Goal: Information Seeking & Learning: Find specific page/section

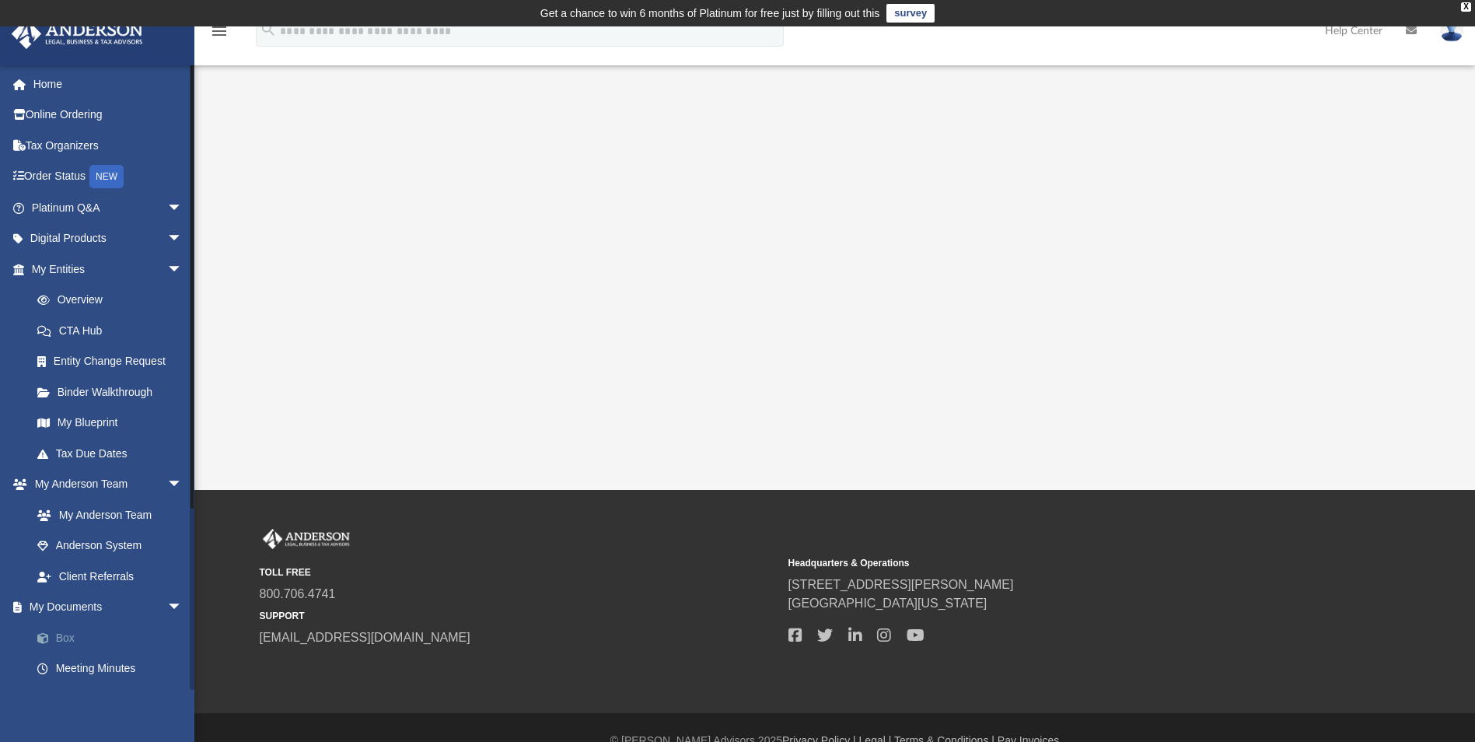
click at [65, 633] on link "Box" at bounding box center [114, 637] width 184 height 31
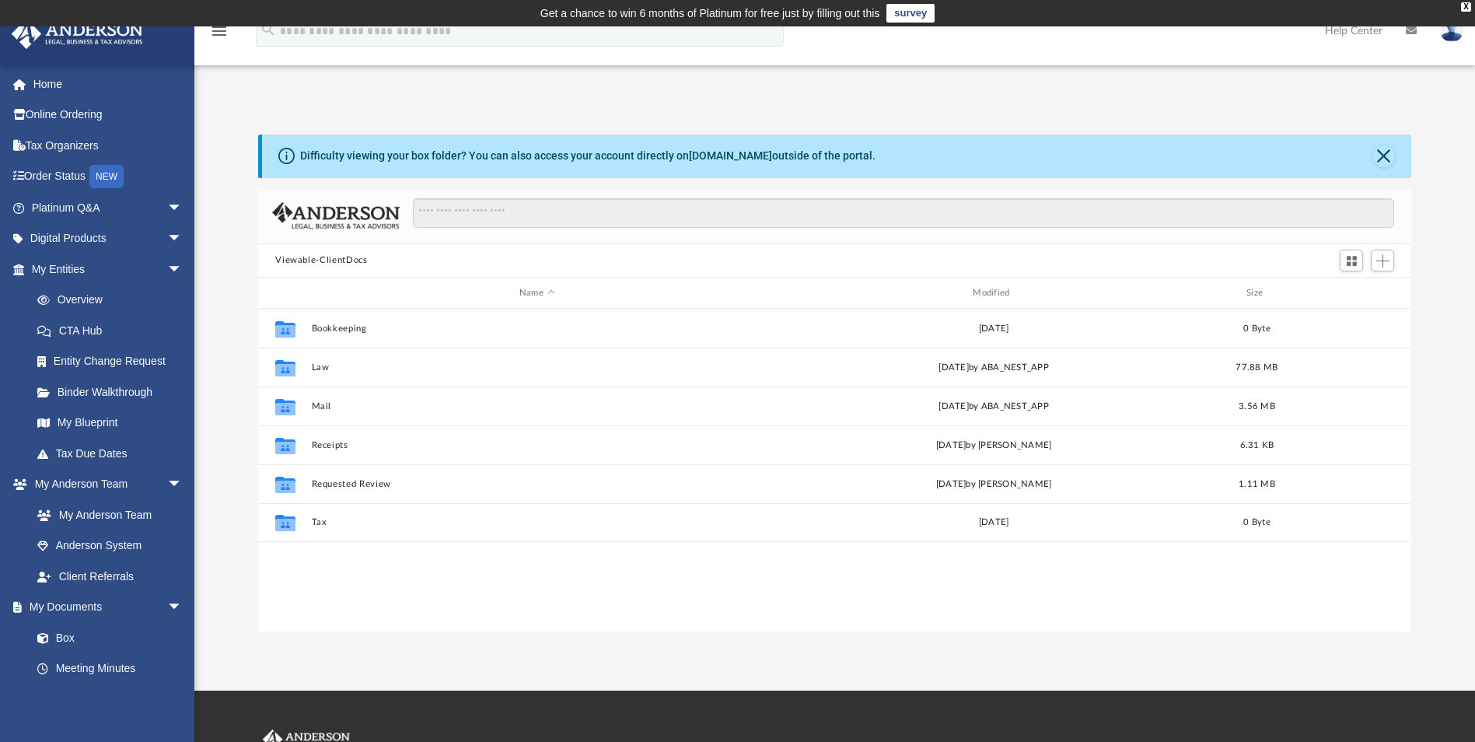
scroll to position [342, 1141]
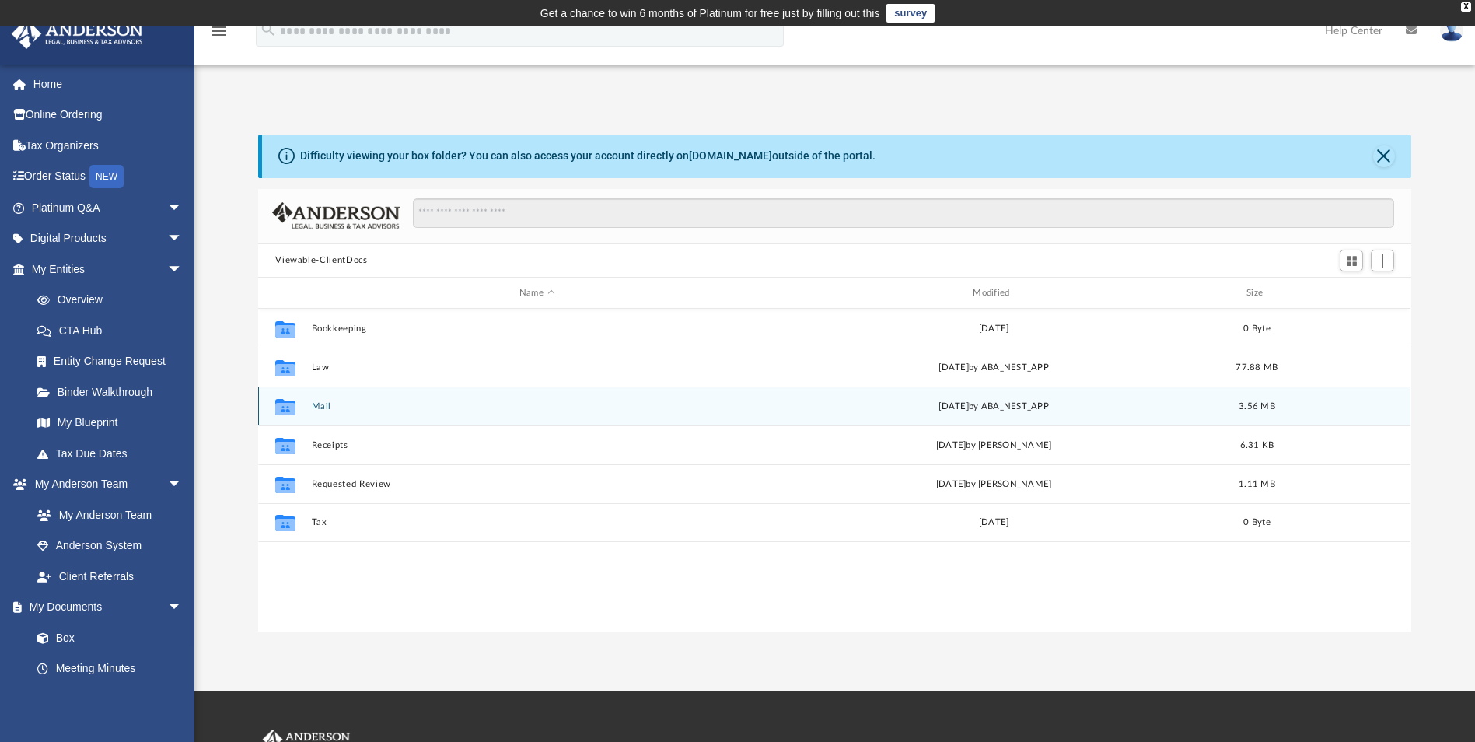
click at [319, 406] on button "Mail" at bounding box center [537, 406] width 450 height 10
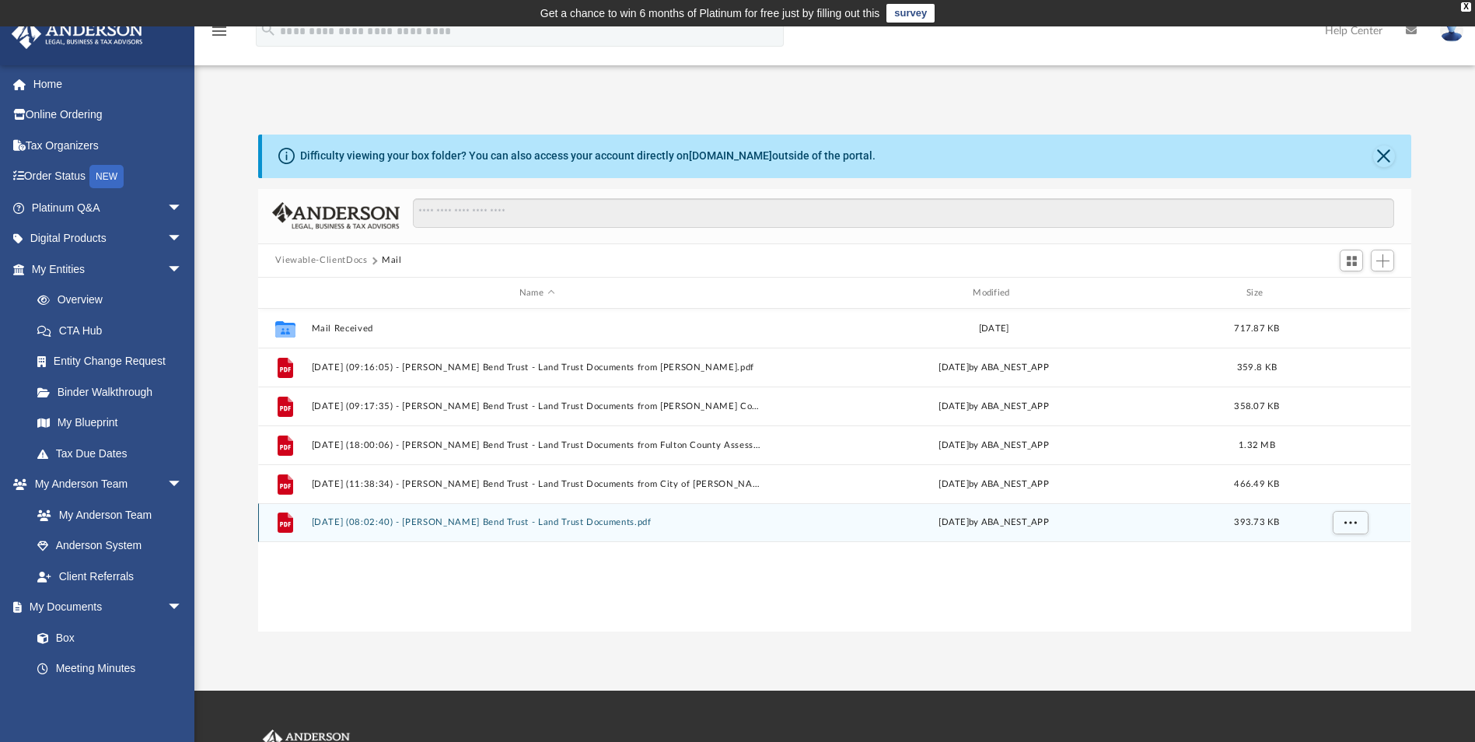
click at [428, 524] on button "[DATE] (08:02:40) - [PERSON_NAME] Bend Trust - Land Trust Documents.pdf" at bounding box center [537, 523] width 450 height 10
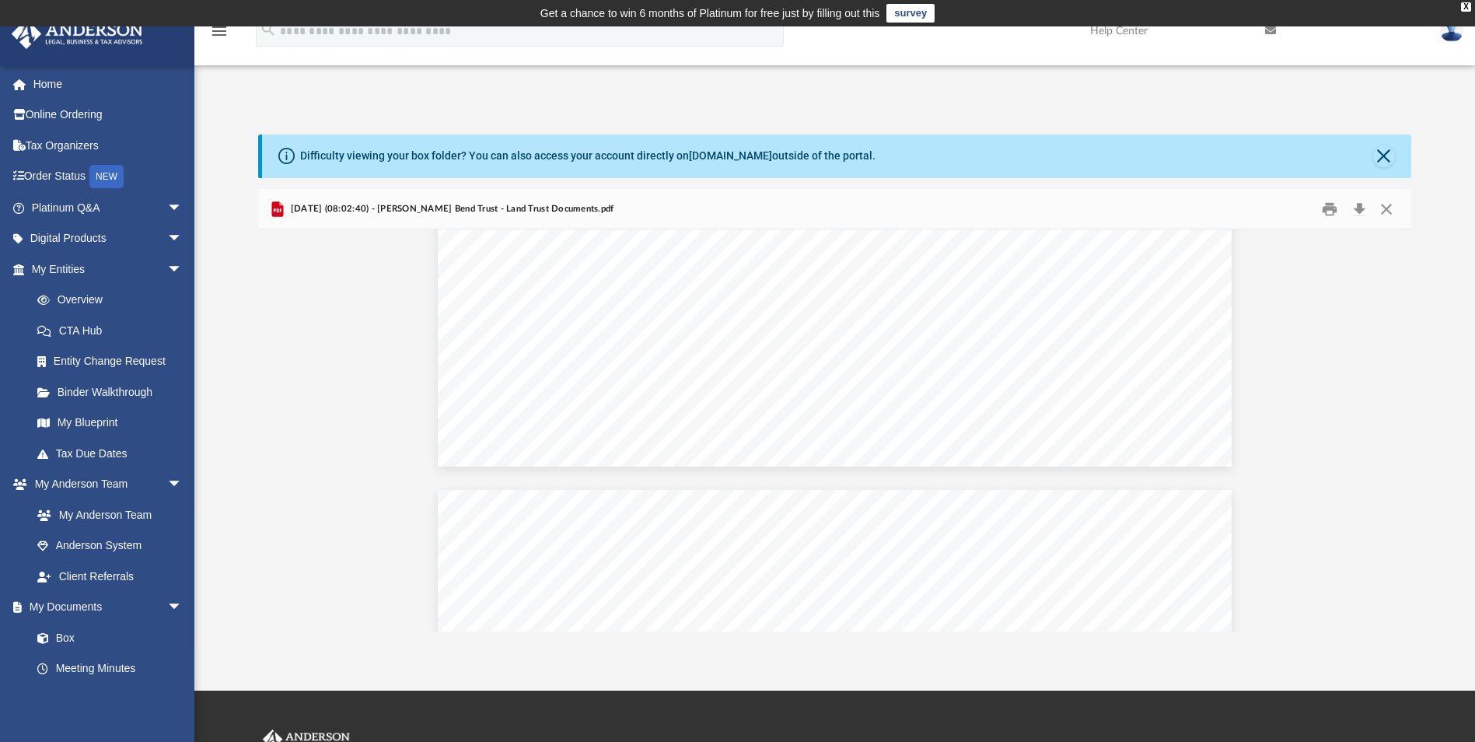
scroll to position [855, 0]
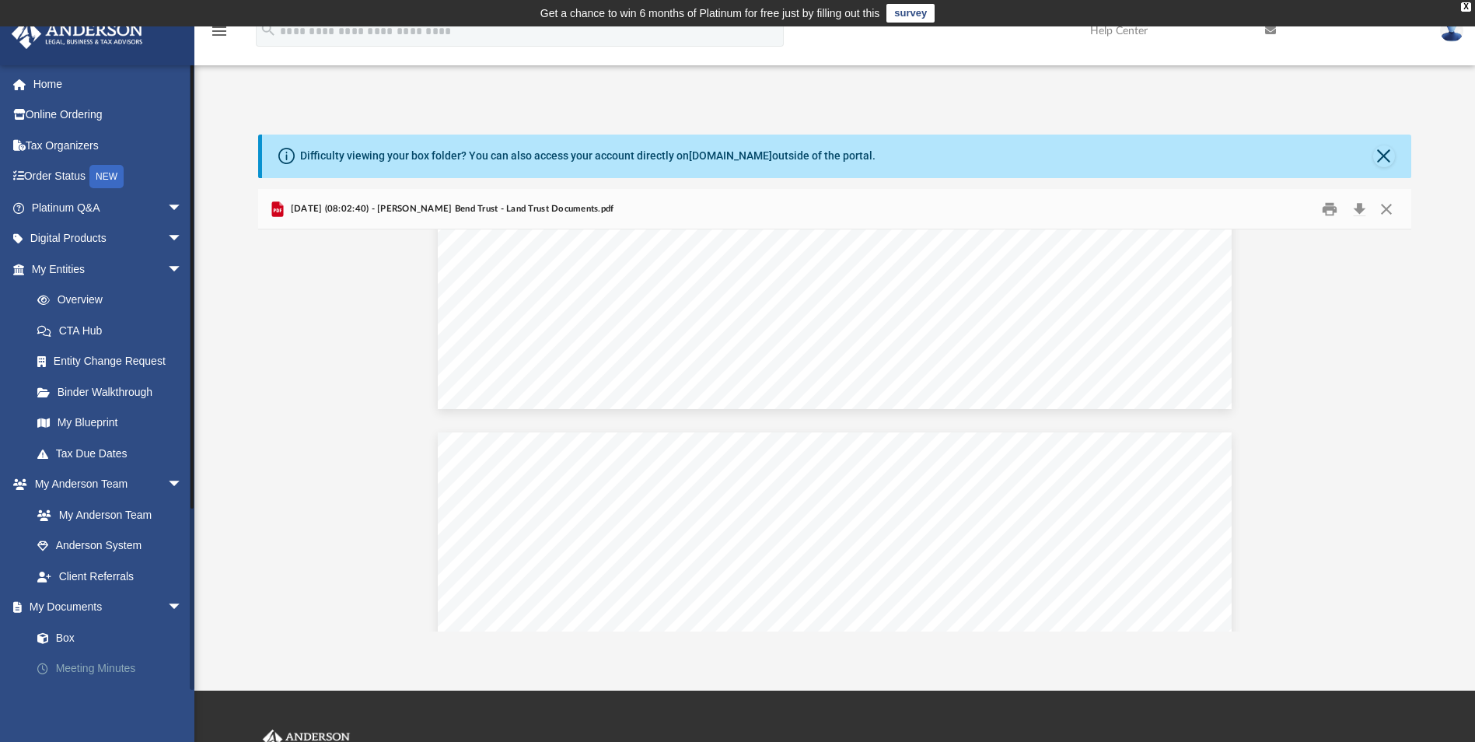
drag, startPoint x: 1149, startPoint y: 511, endPoint x: 106, endPoint y: 668, distance: 1054.7
click at [106, 668] on link "Meeting Minutes" at bounding box center [114, 668] width 184 height 31
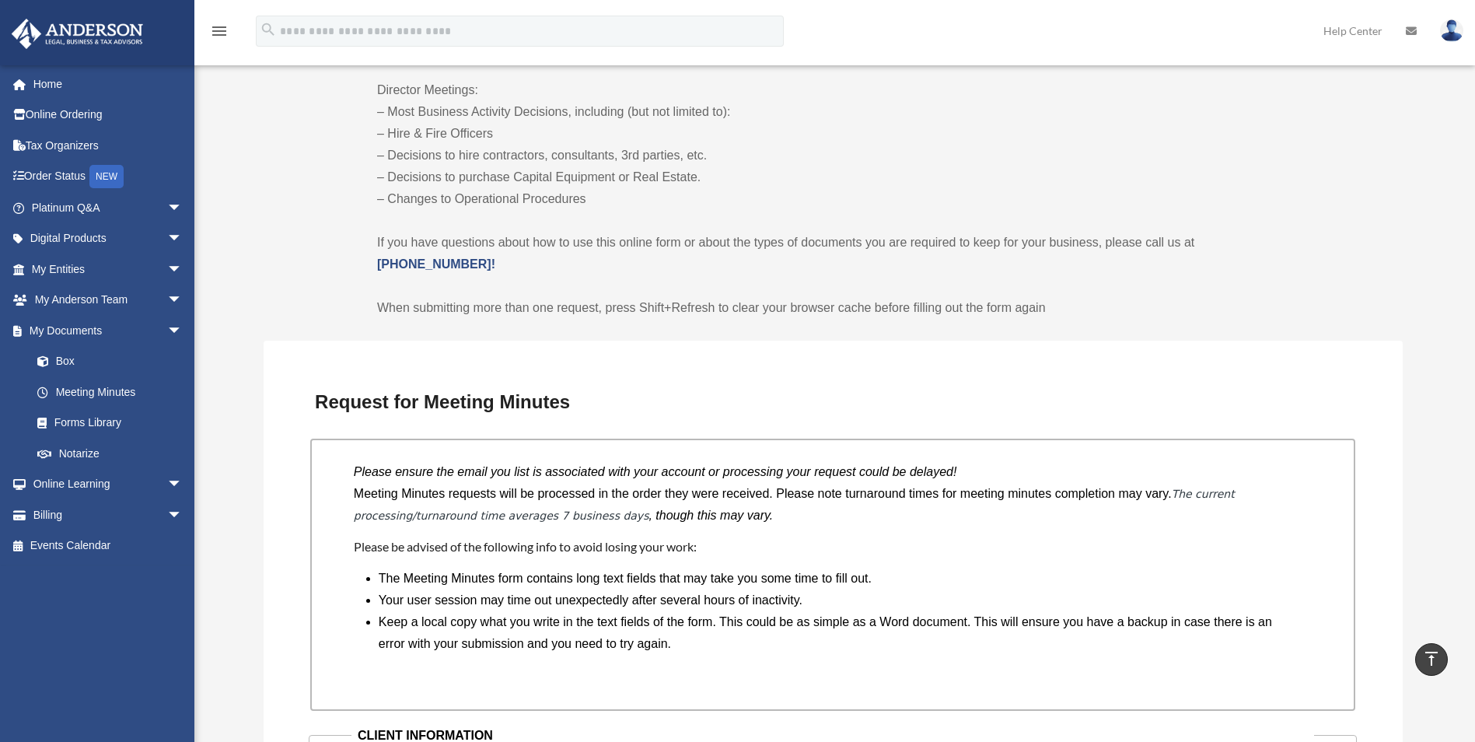
scroll to position [777, 0]
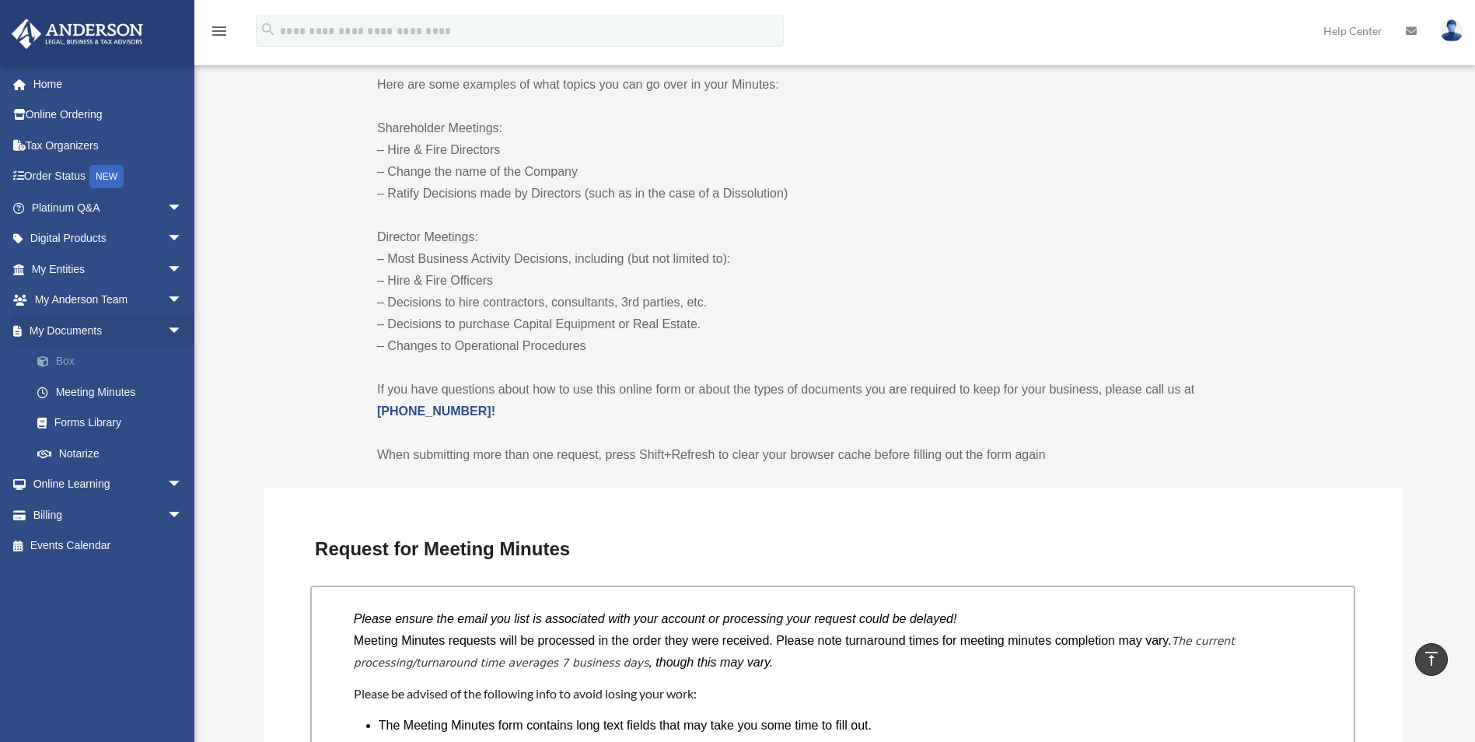
click at [63, 365] on link "Box" at bounding box center [114, 361] width 184 height 31
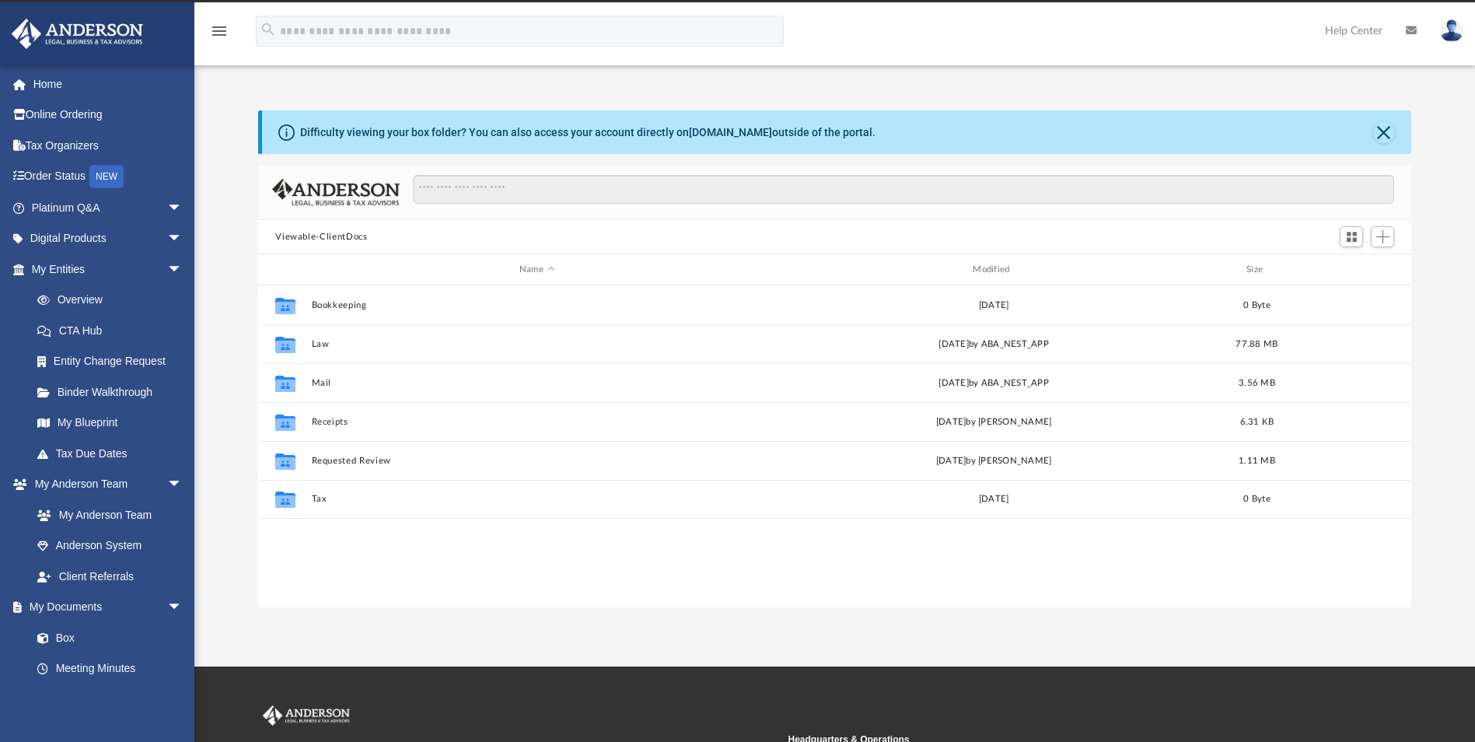
scroll to position [342, 1141]
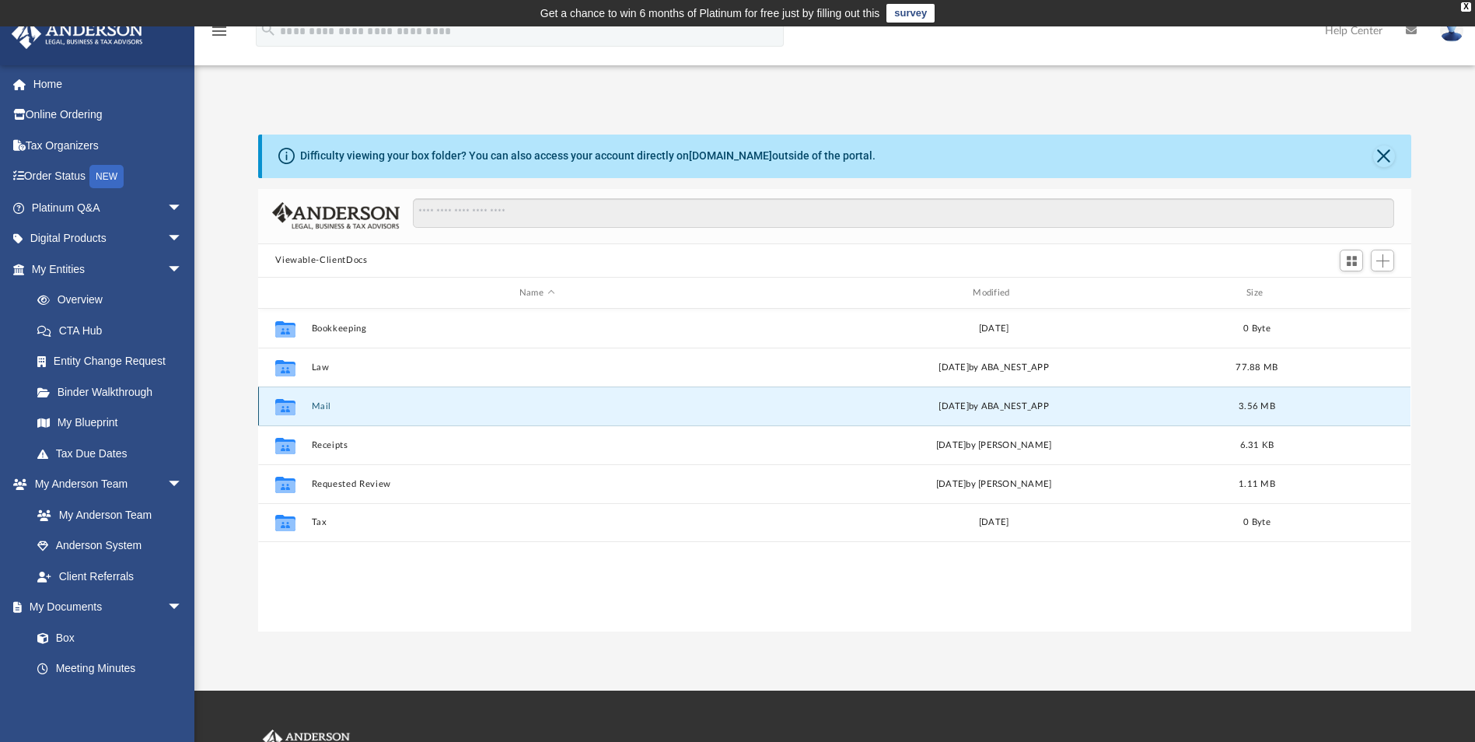
click at [324, 407] on button "Mail" at bounding box center [537, 406] width 450 height 10
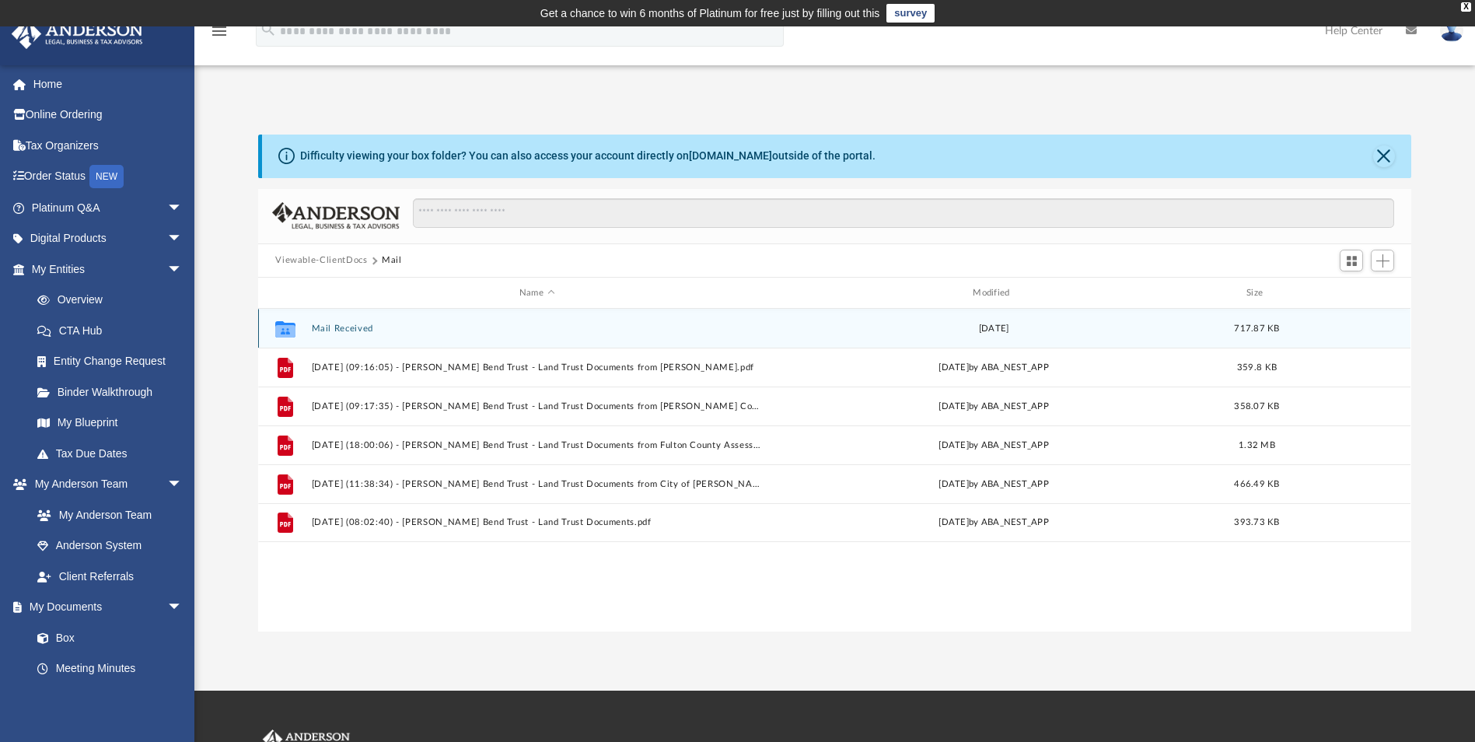
click at [347, 326] on button "Mail Received" at bounding box center [537, 328] width 450 height 10
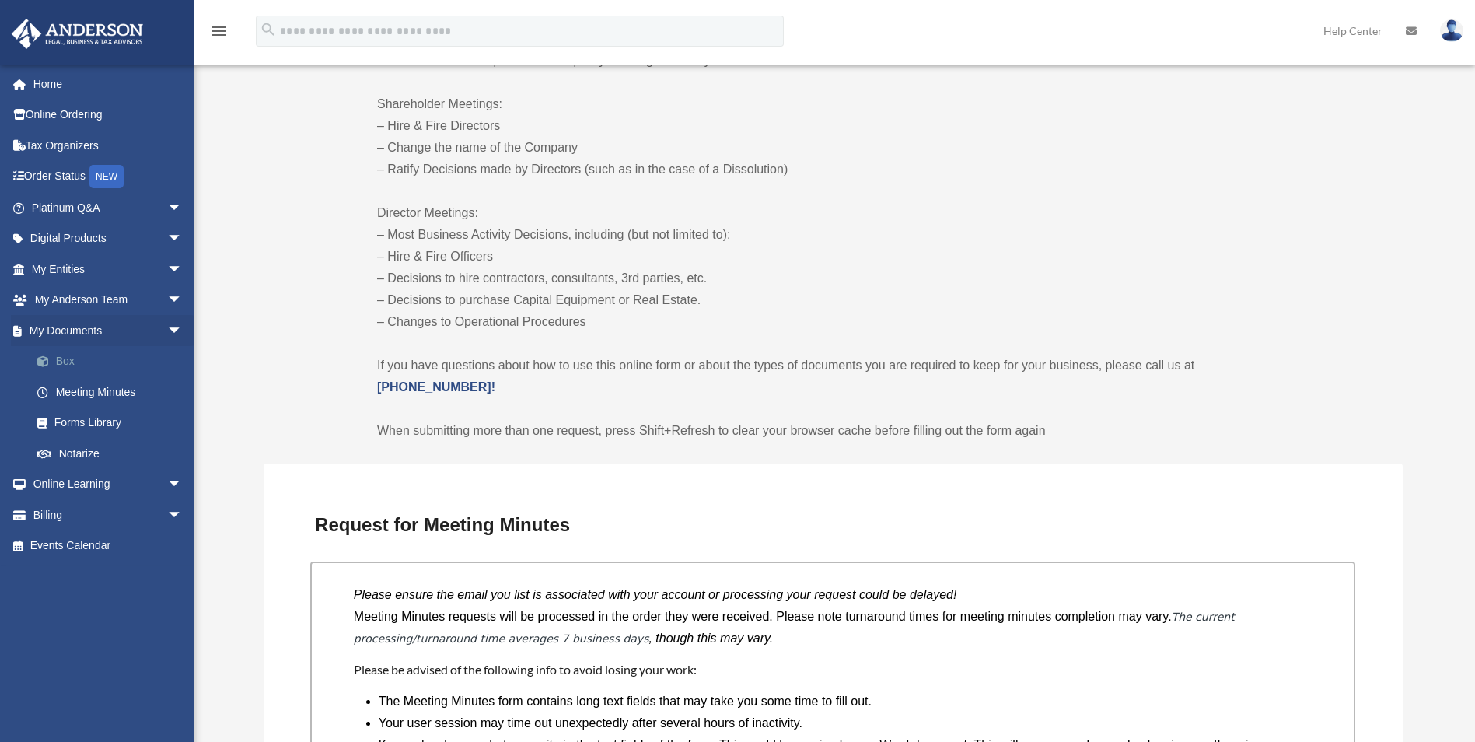
scroll to position [804, 0]
click at [59, 358] on link "Box" at bounding box center [114, 361] width 184 height 31
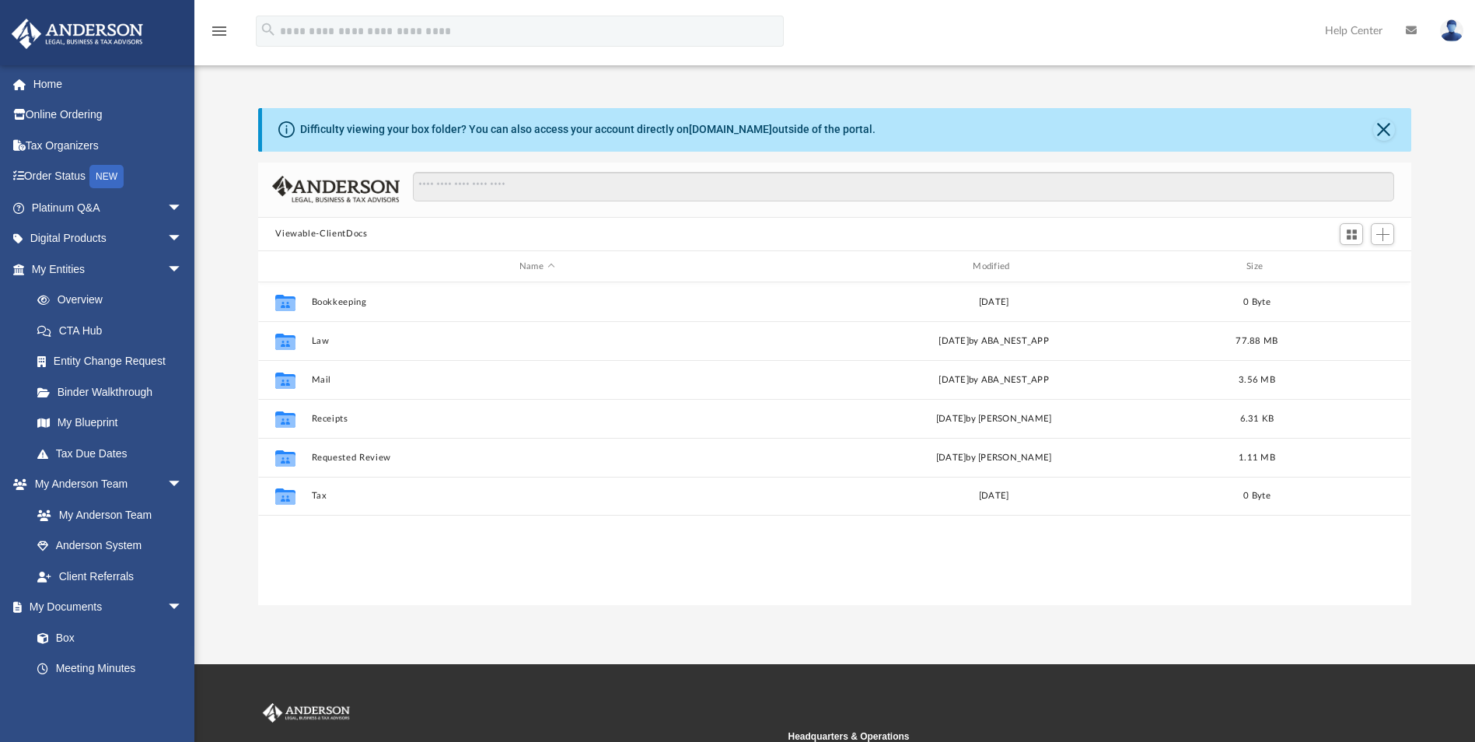
scroll to position [342, 1141]
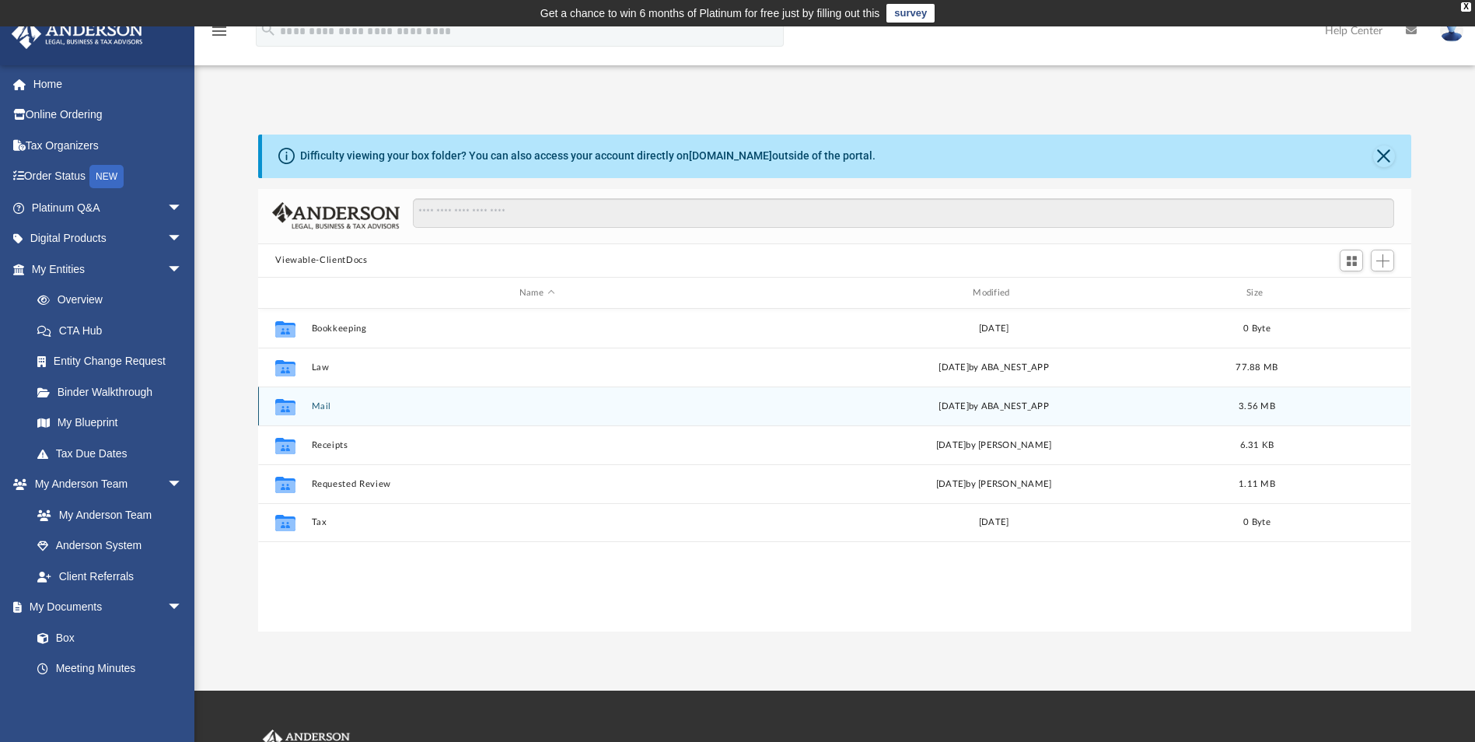
click at [323, 414] on div "Collaborated Folder Mail [DATE] by ABA_NEST_APP 3.56 MB" at bounding box center [834, 405] width 1152 height 39
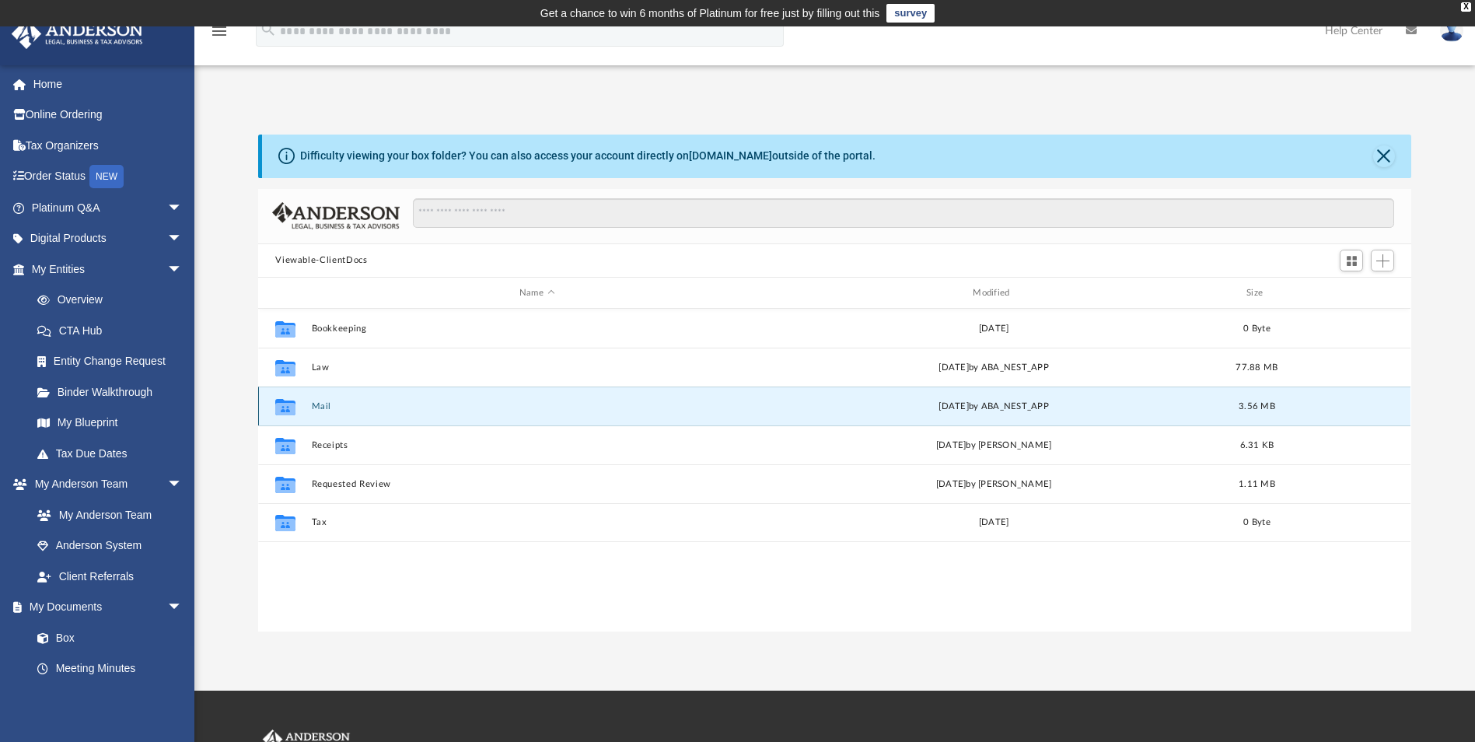
click at [318, 400] on div "Collaborated Folder Mail [DATE] by ABA_NEST_APP 3.56 MB" at bounding box center [834, 405] width 1152 height 39
click at [293, 410] on icon "grid" at bounding box center [285, 409] width 20 height 12
click at [317, 407] on button "Mail" at bounding box center [537, 406] width 450 height 10
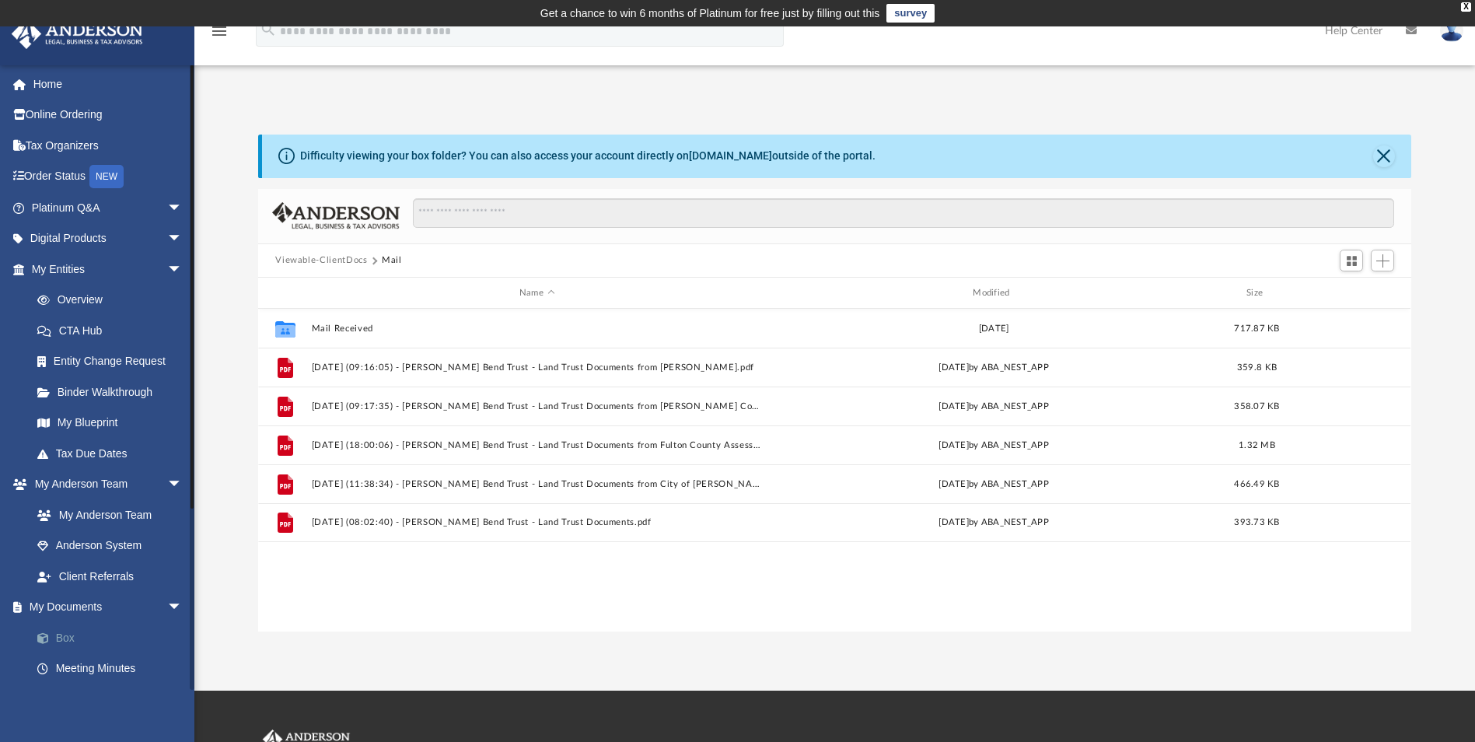
click at [68, 638] on link "Box" at bounding box center [114, 637] width 184 height 31
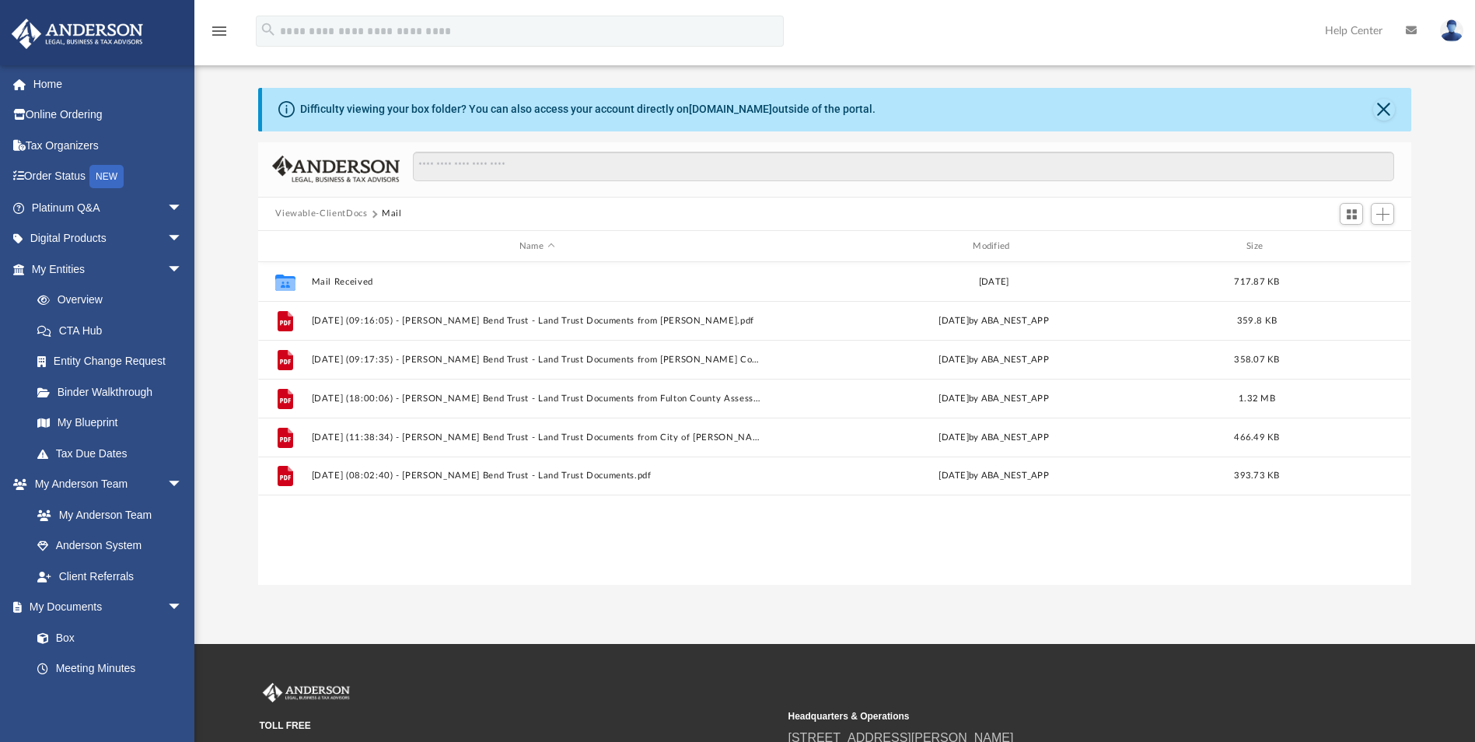
scroll to position [0, 0]
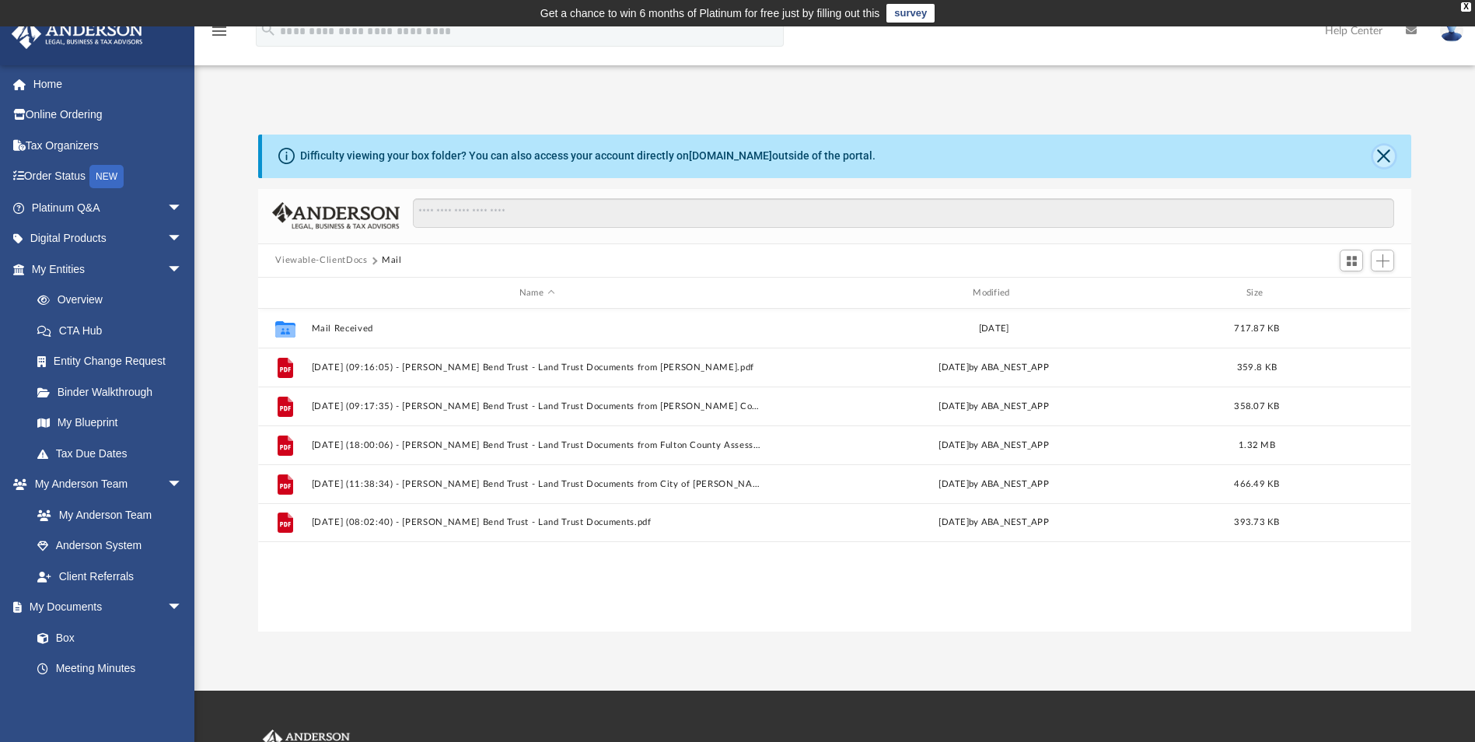
click at [1378, 153] on button "Close" at bounding box center [1384, 156] width 22 height 22
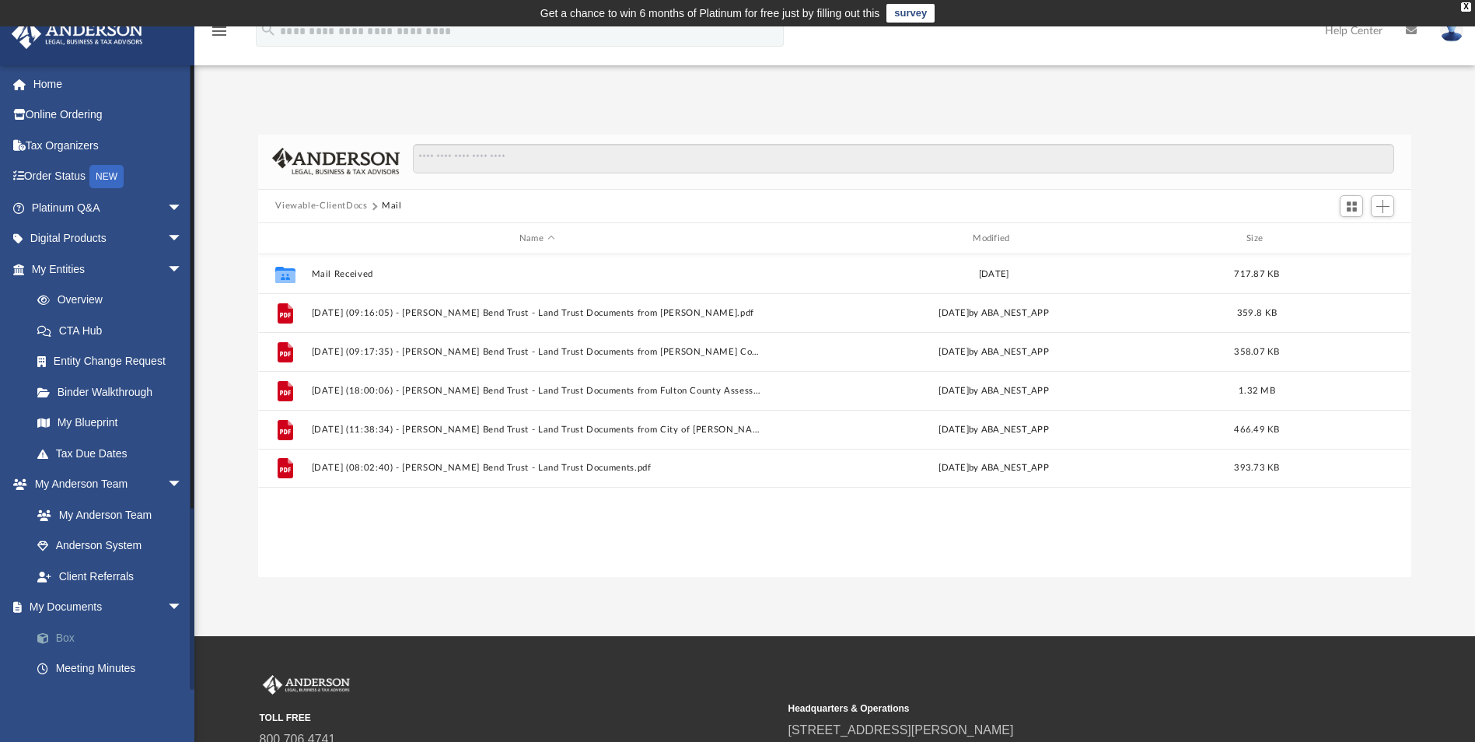
click at [66, 638] on link "Box" at bounding box center [114, 637] width 184 height 31
click at [75, 663] on link "Meeting Minutes" at bounding box center [114, 668] width 184 height 31
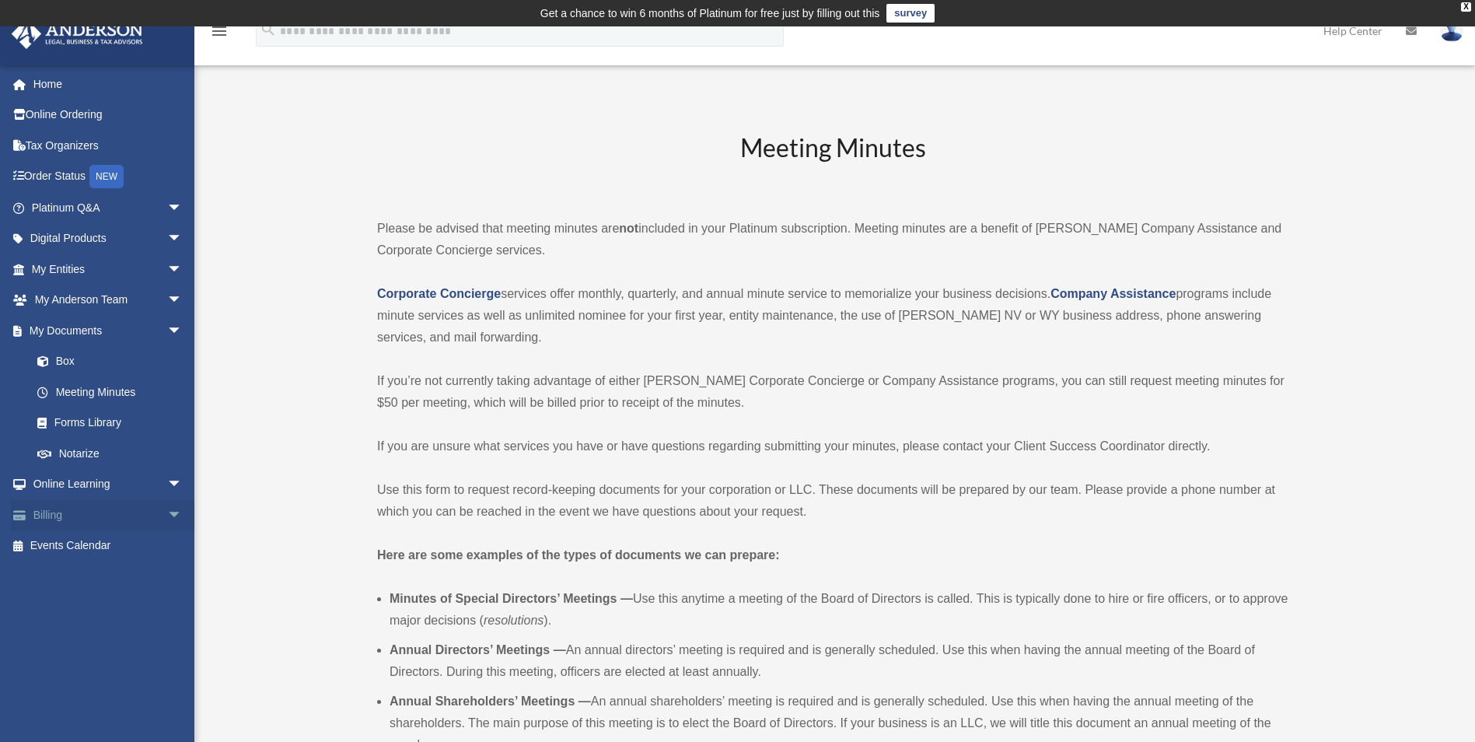
click at [167, 513] on span "arrow_drop_down" at bounding box center [182, 515] width 31 height 32
click at [63, 357] on link "Box" at bounding box center [114, 361] width 184 height 31
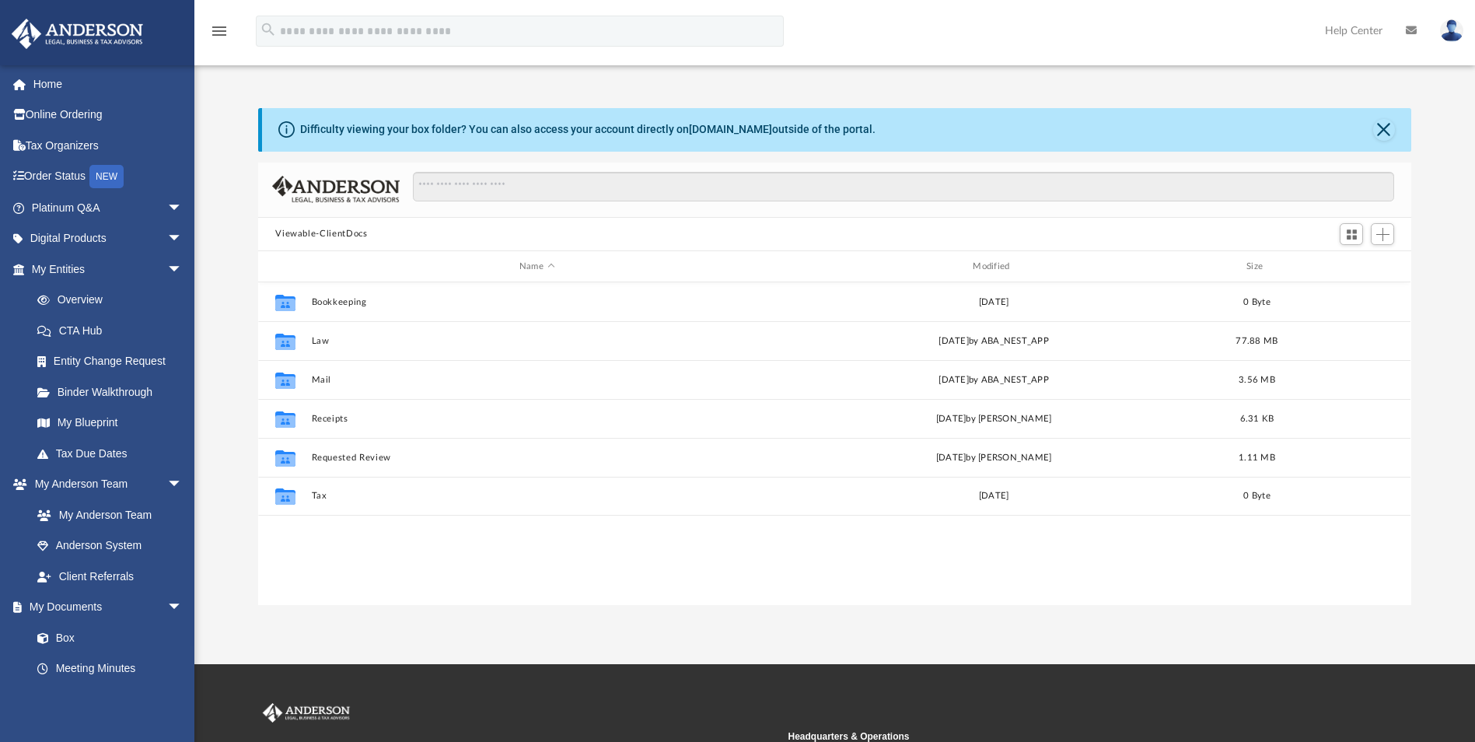
scroll to position [342, 1141]
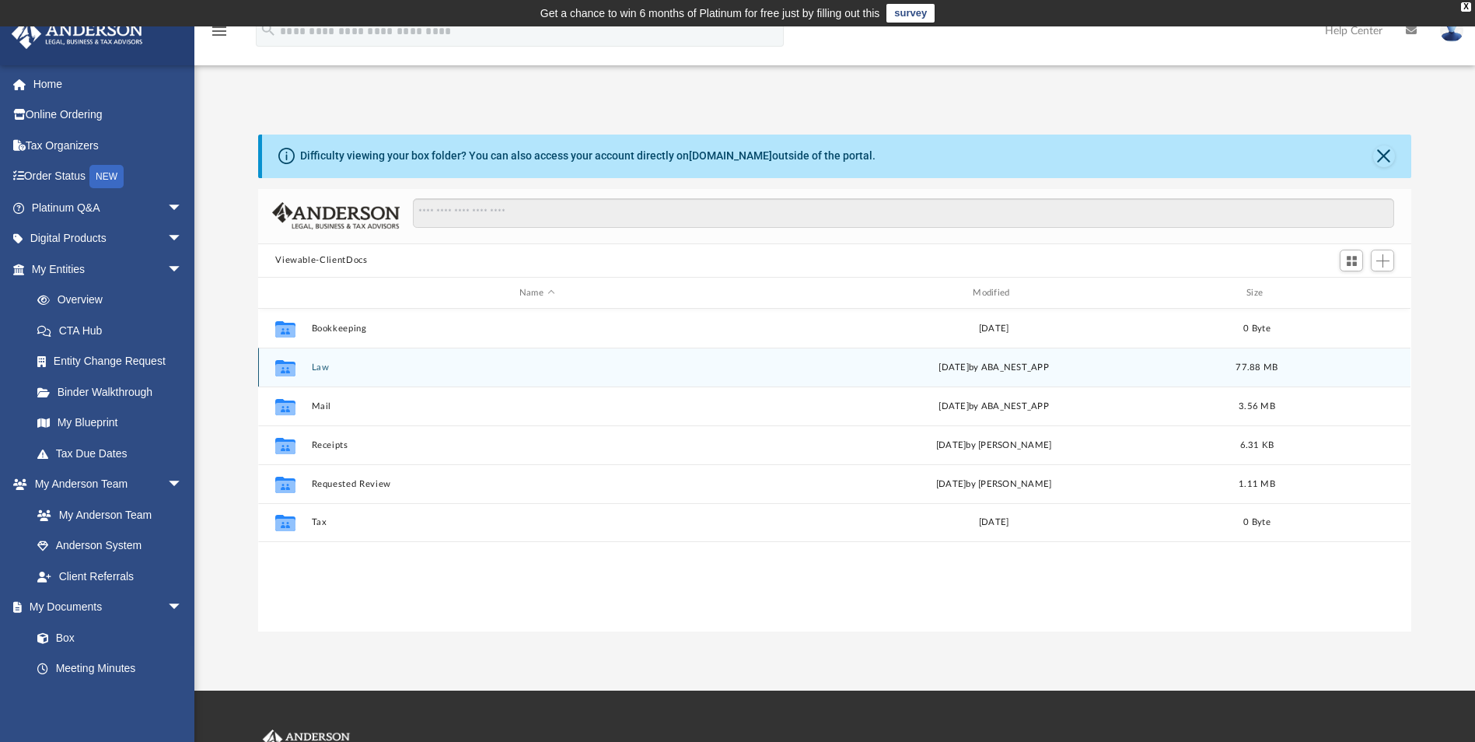
click at [310, 372] on div "Collaborated Folder Law [DATE] by ABA_NEST_APP 77.88 MB" at bounding box center [834, 366] width 1152 height 39
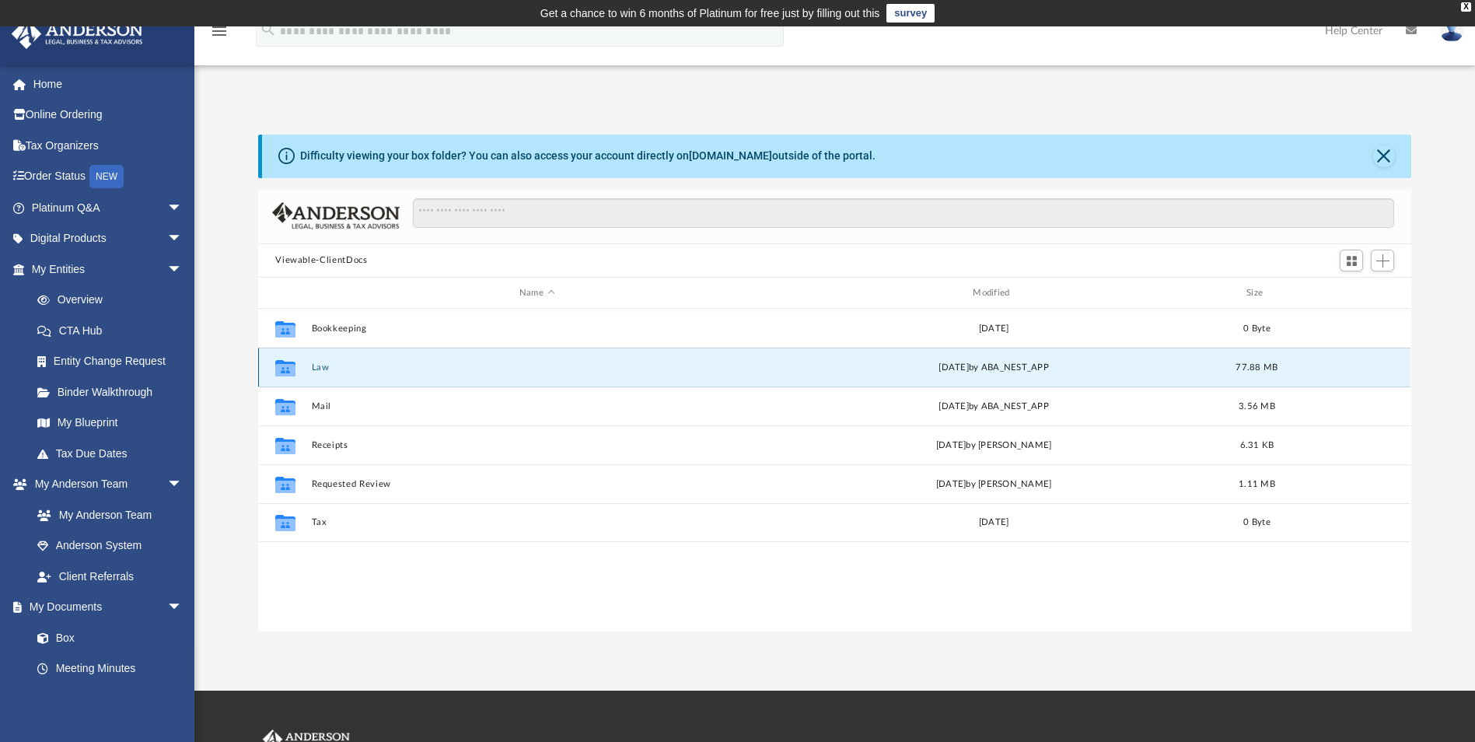
click at [319, 365] on button "Law" at bounding box center [537, 367] width 450 height 10
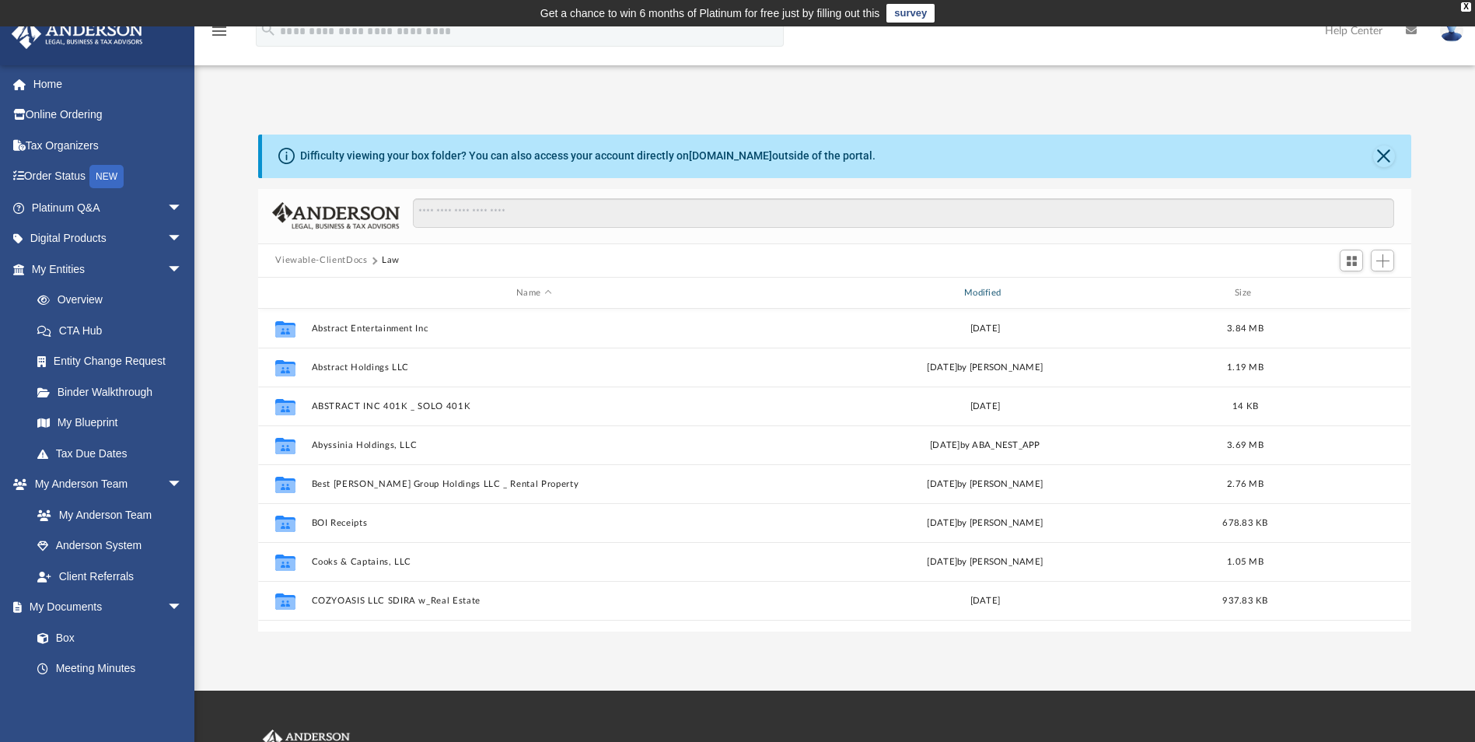
click at [989, 291] on div "Modified" at bounding box center [985, 293] width 445 height 14
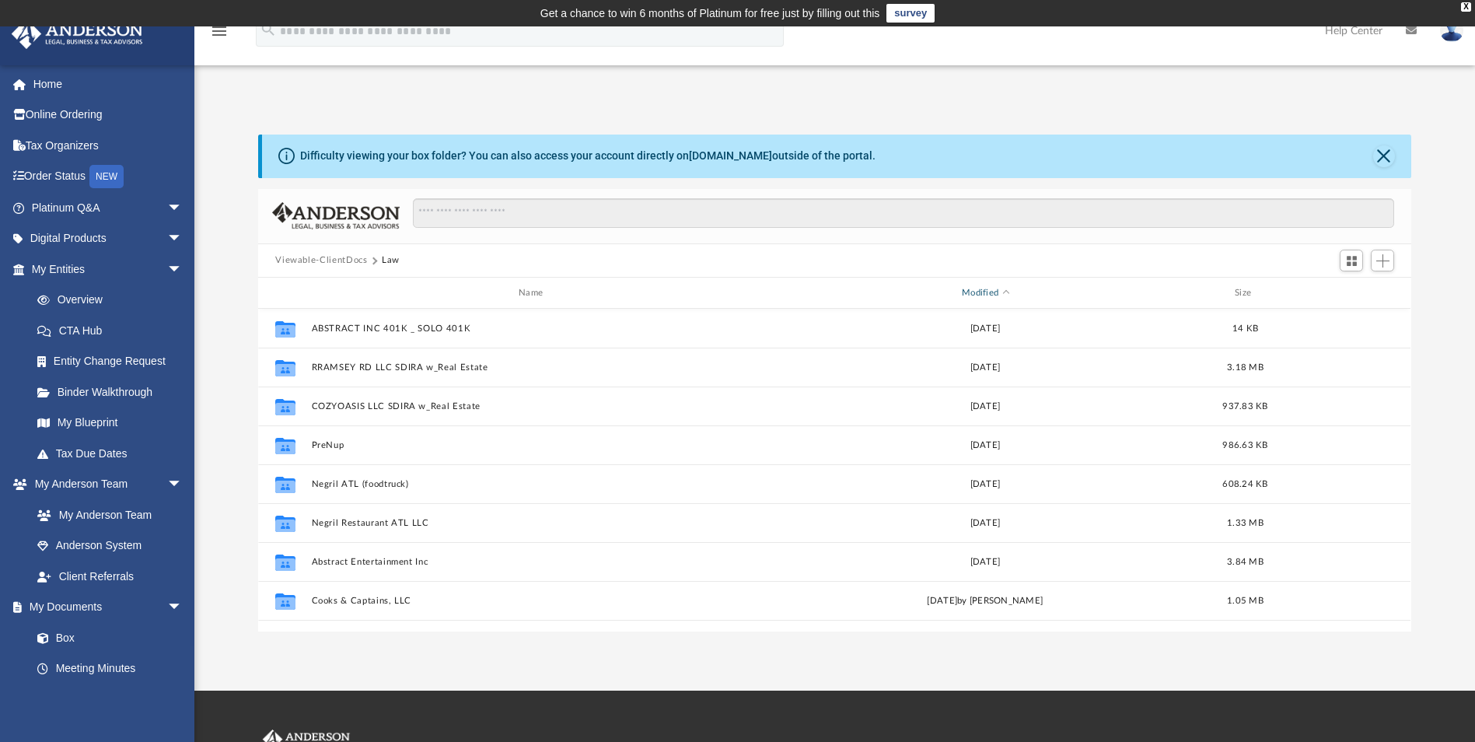
click at [989, 291] on div "Modified" at bounding box center [985, 293] width 445 height 14
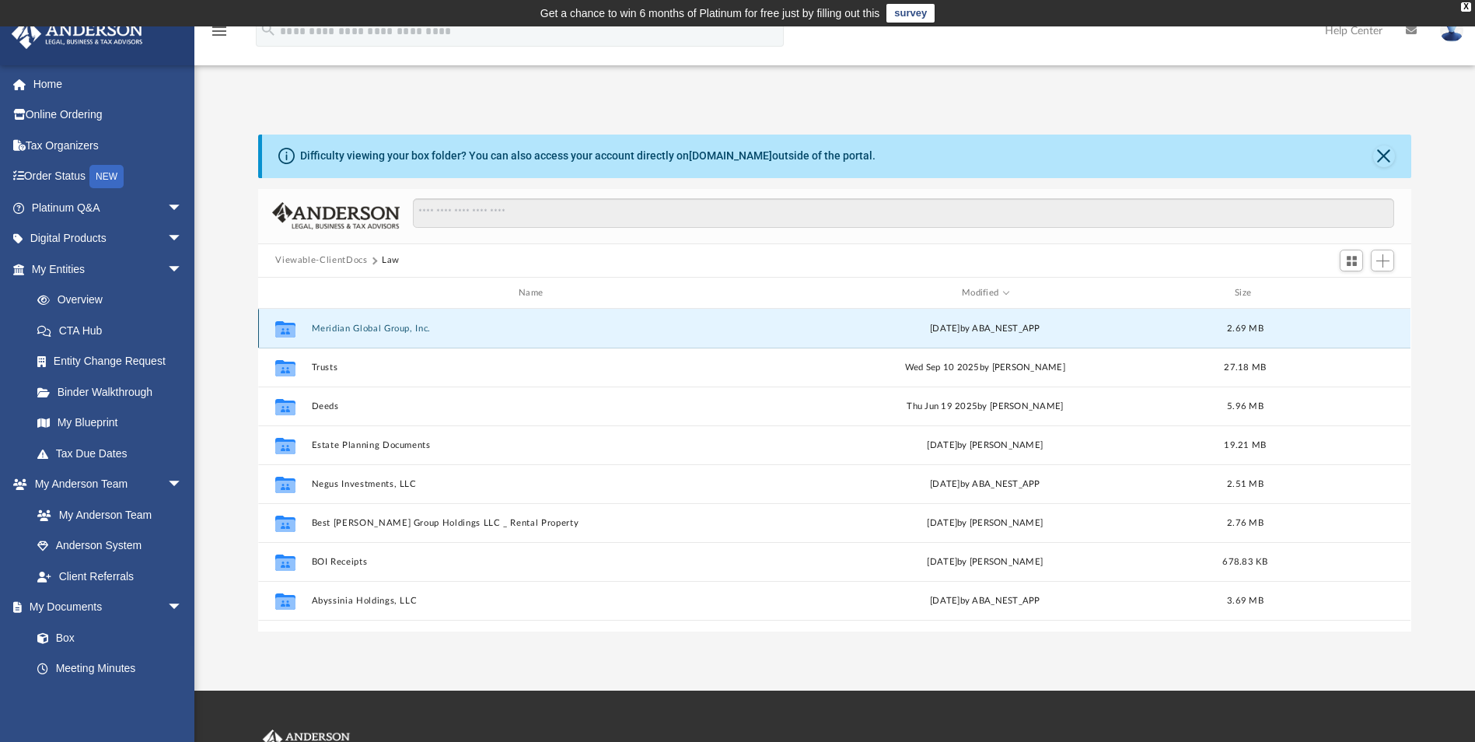
click at [386, 329] on button "Meridian Global Group, Inc." at bounding box center [534, 328] width 445 height 10
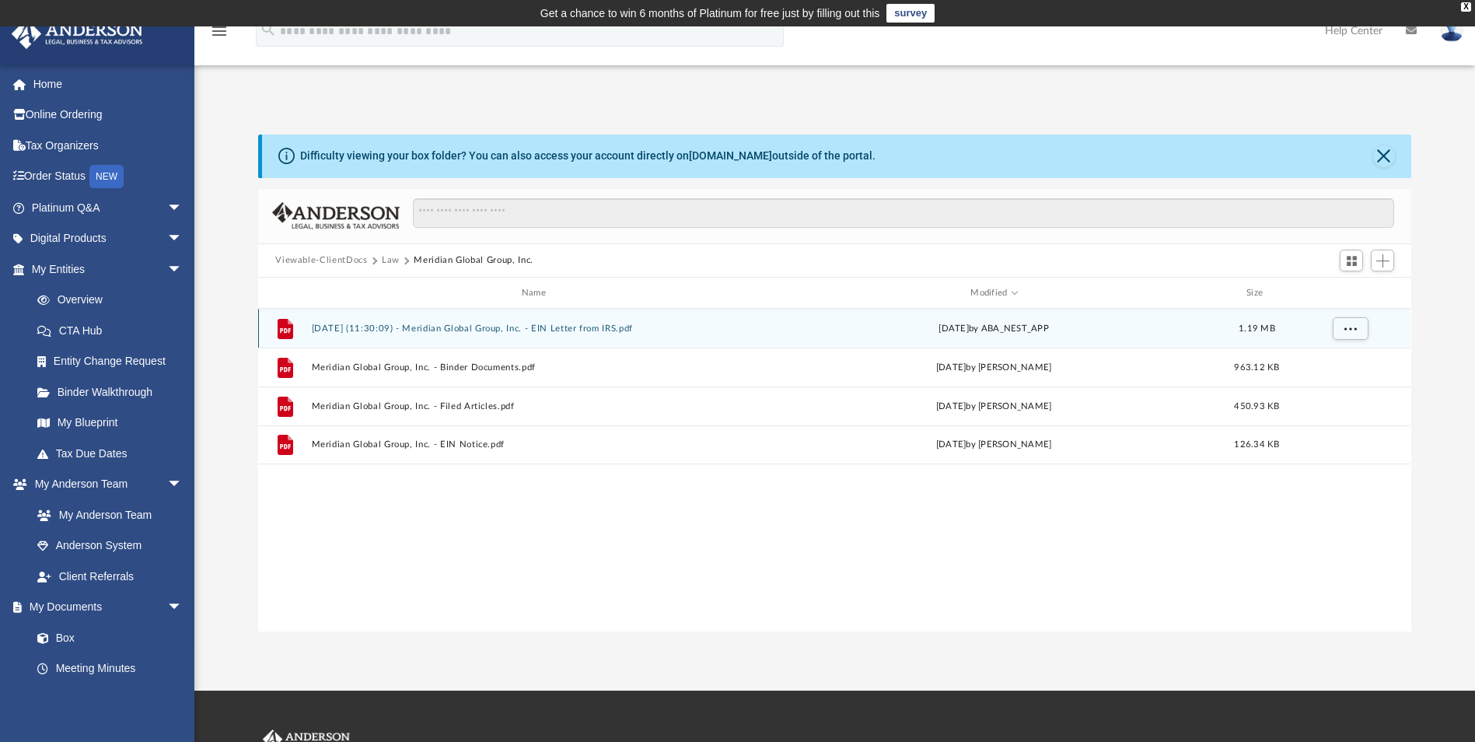
click at [402, 329] on button "2025.10.02 (11:30:09) - Meridian Global Group, Inc. - EIN Letter from IRS.pdf" at bounding box center [537, 328] width 450 height 10
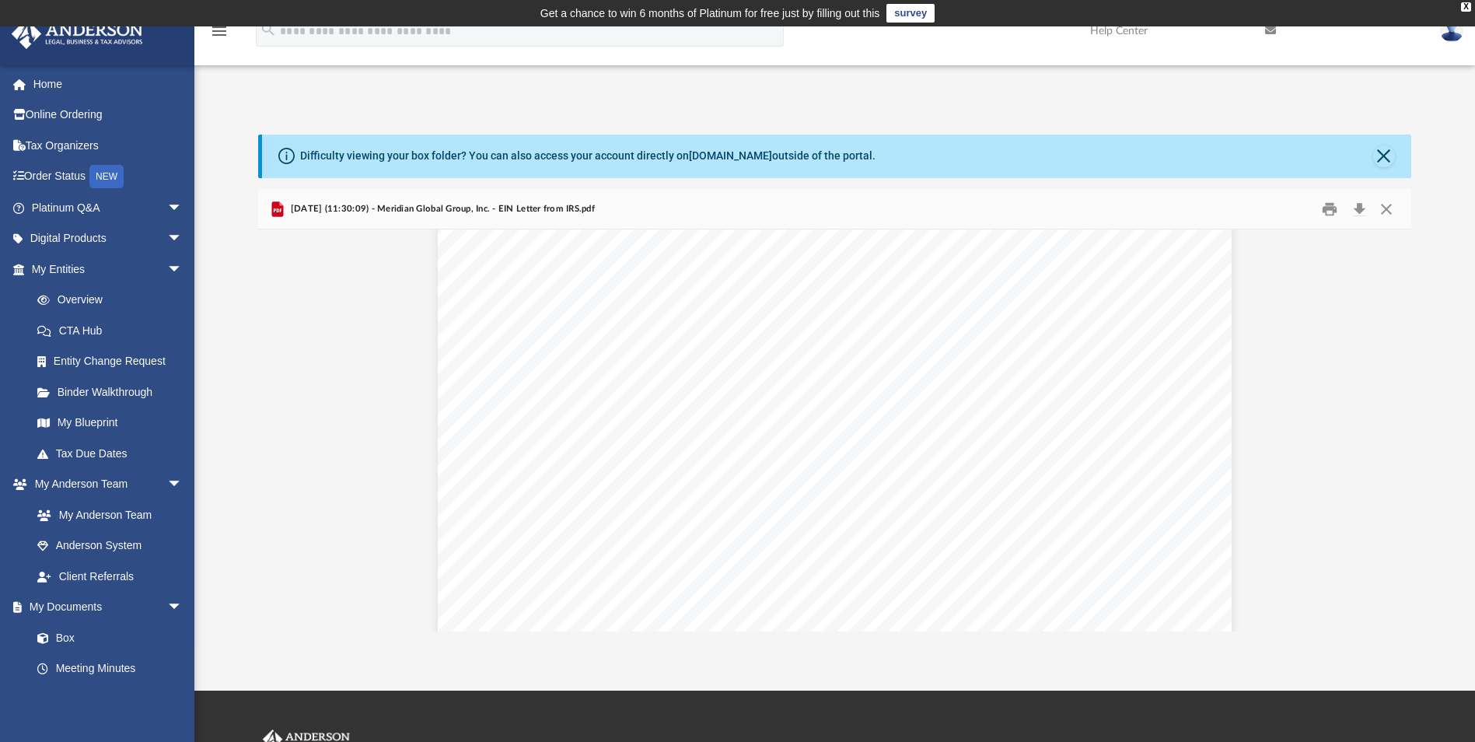
scroll to position [4819, 0]
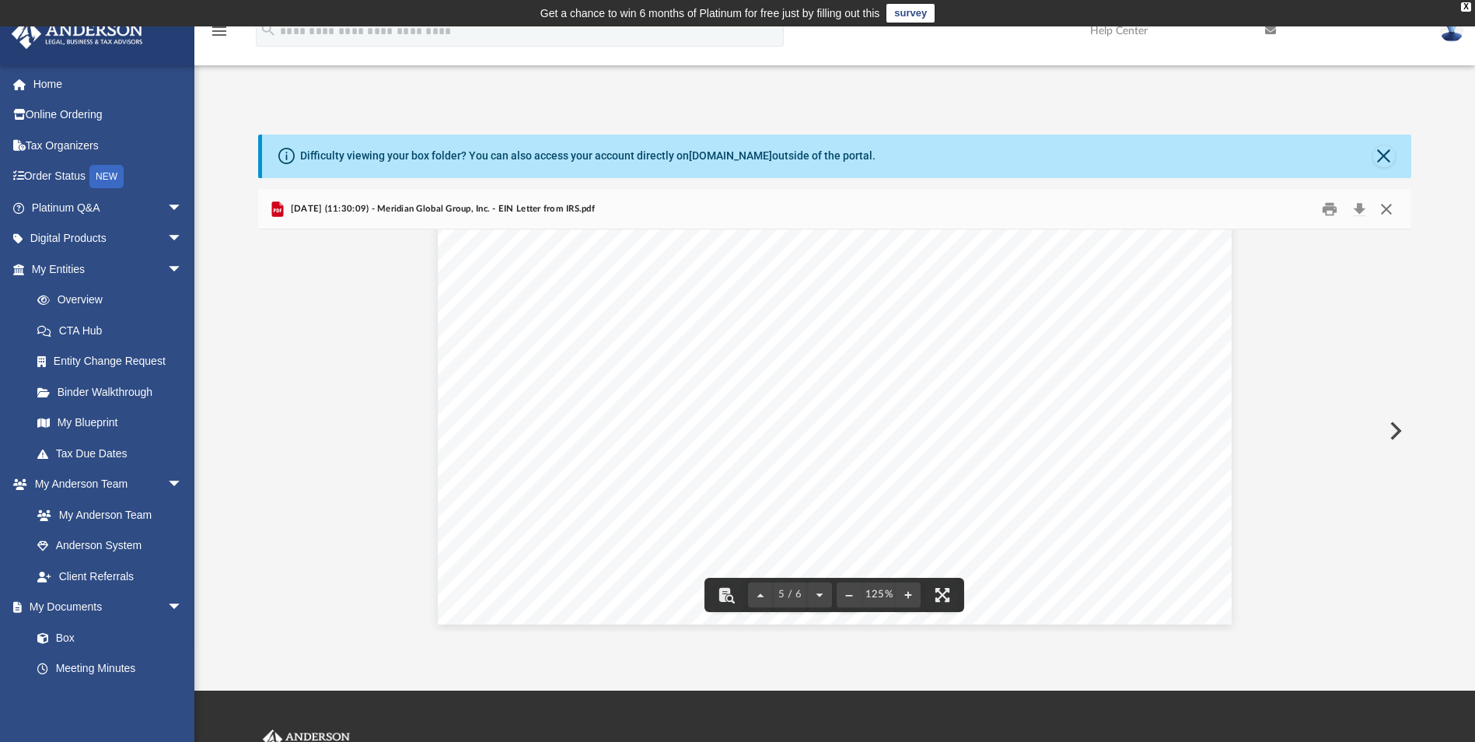
click at [1390, 208] on button "Close" at bounding box center [1386, 209] width 28 height 24
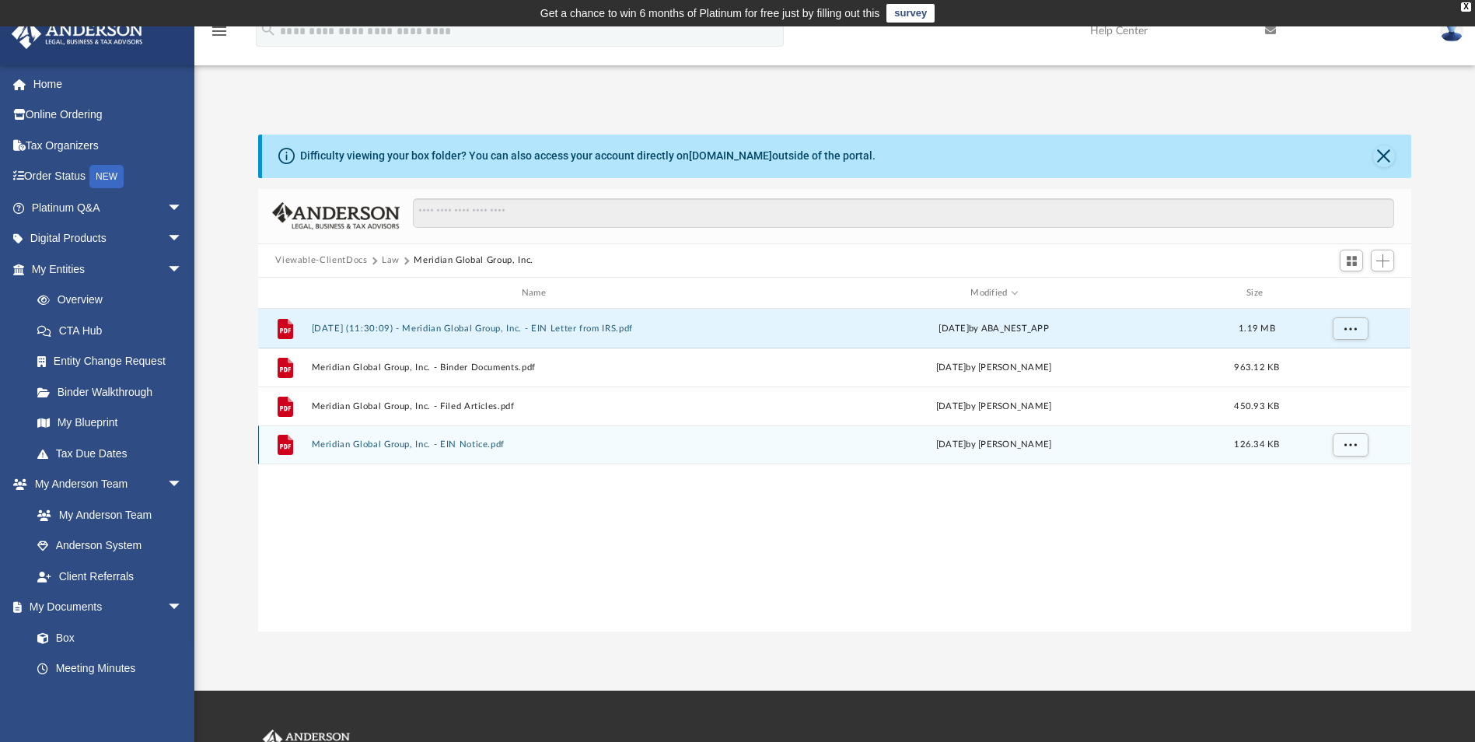
click at [428, 446] on button "Meridian Global Group, Inc. - EIN Notice.pdf" at bounding box center [537, 445] width 450 height 10
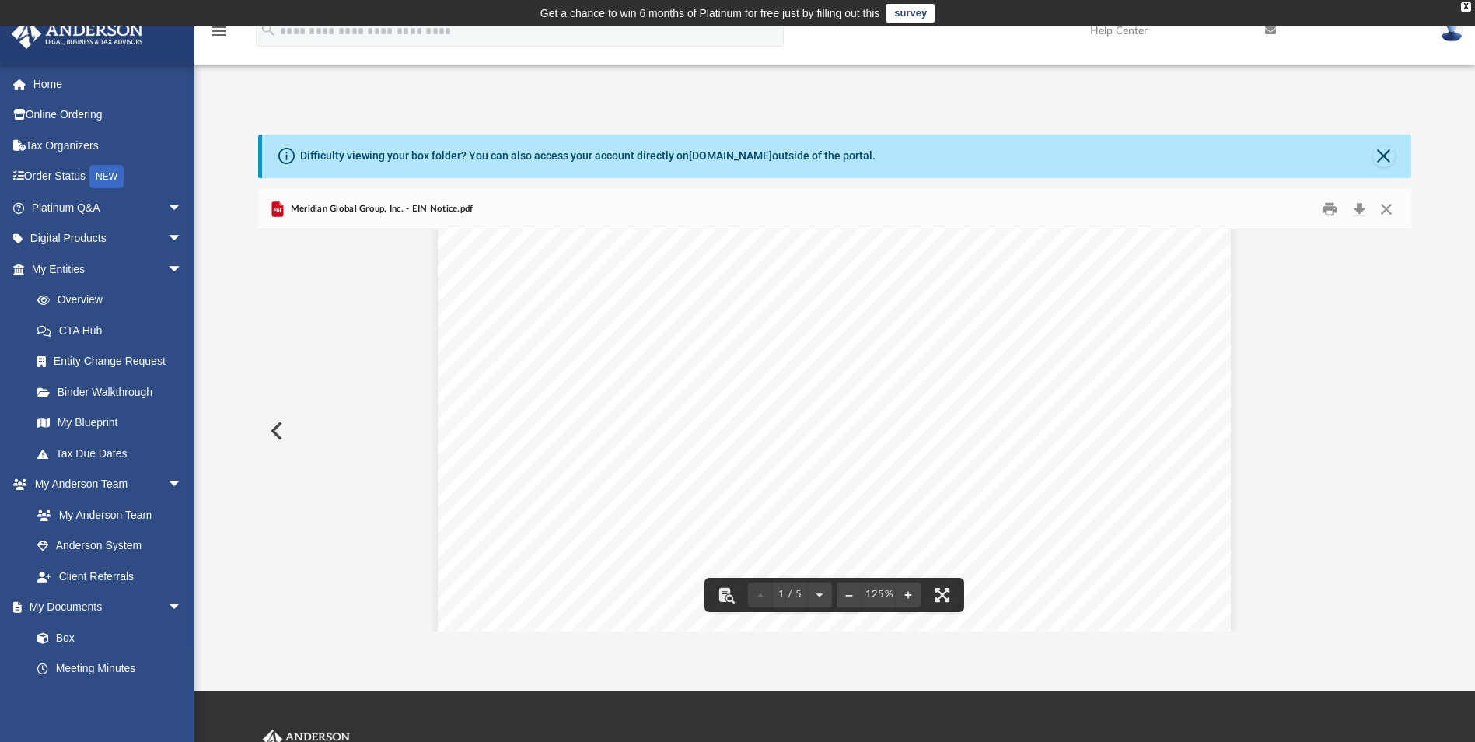
scroll to position [544, 0]
click at [1386, 207] on button "Close" at bounding box center [1386, 209] width 28 height 24
